Goal: Transaction & Acquisition: Book appointment/travel/reservation

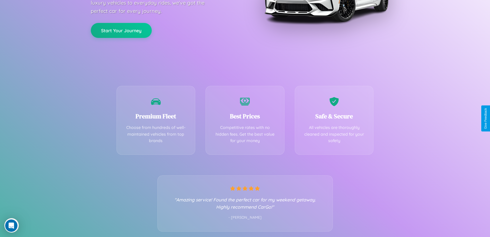
scroll to position [101, 0]
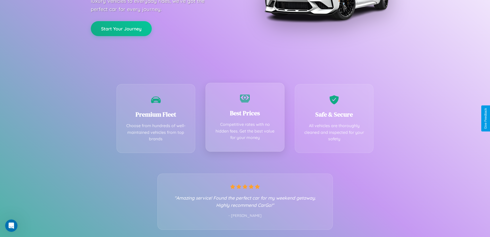
click at [245, 118] on div "Best Prices Competitive rates with no hidden fees. Get the best value for your …" at bounding box center [245, 117] width 79 height 69
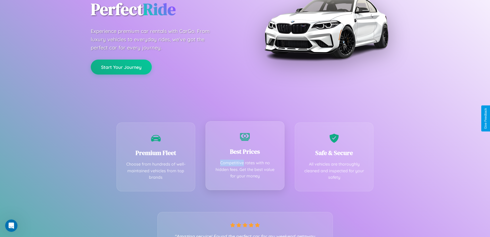
scroll to position [0, 0]
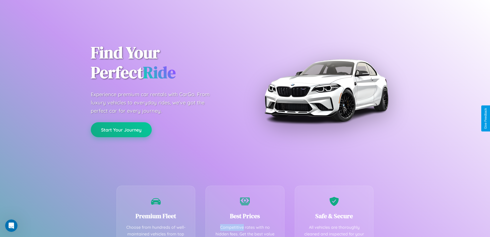
click at [121, 129] on button "Start Your Journey" at bounding box center [121, 129] width 61 height 15
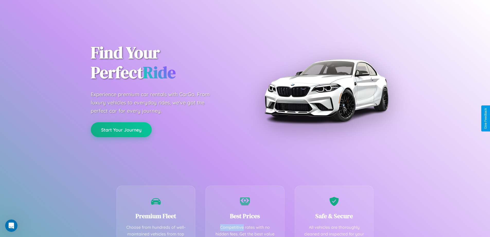
click at [121, 129] on button "Start Your Journey" at bounding box center [121, 129] width 61 height 15
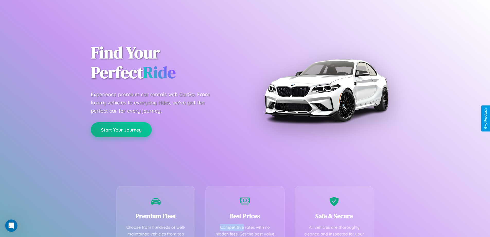
click at [121, 129] on button "Start Your Journey" at bounding box center [121, 129] width 61 height 15
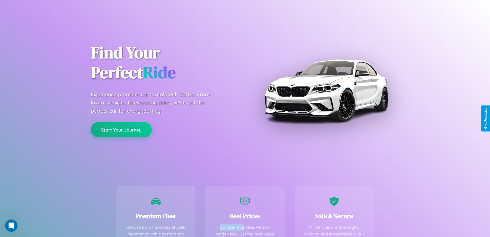
click at [121, 129] on button "Start Your Journey" at bounding box center [121, 129] width 61 height 15
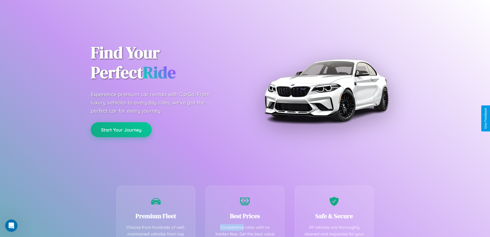
click at [121, 129] on button "Start Your Journey" at bounding box center [121, 129] width 61 height 15
